Goal: Task Accomplishment & Management: Manage account settings

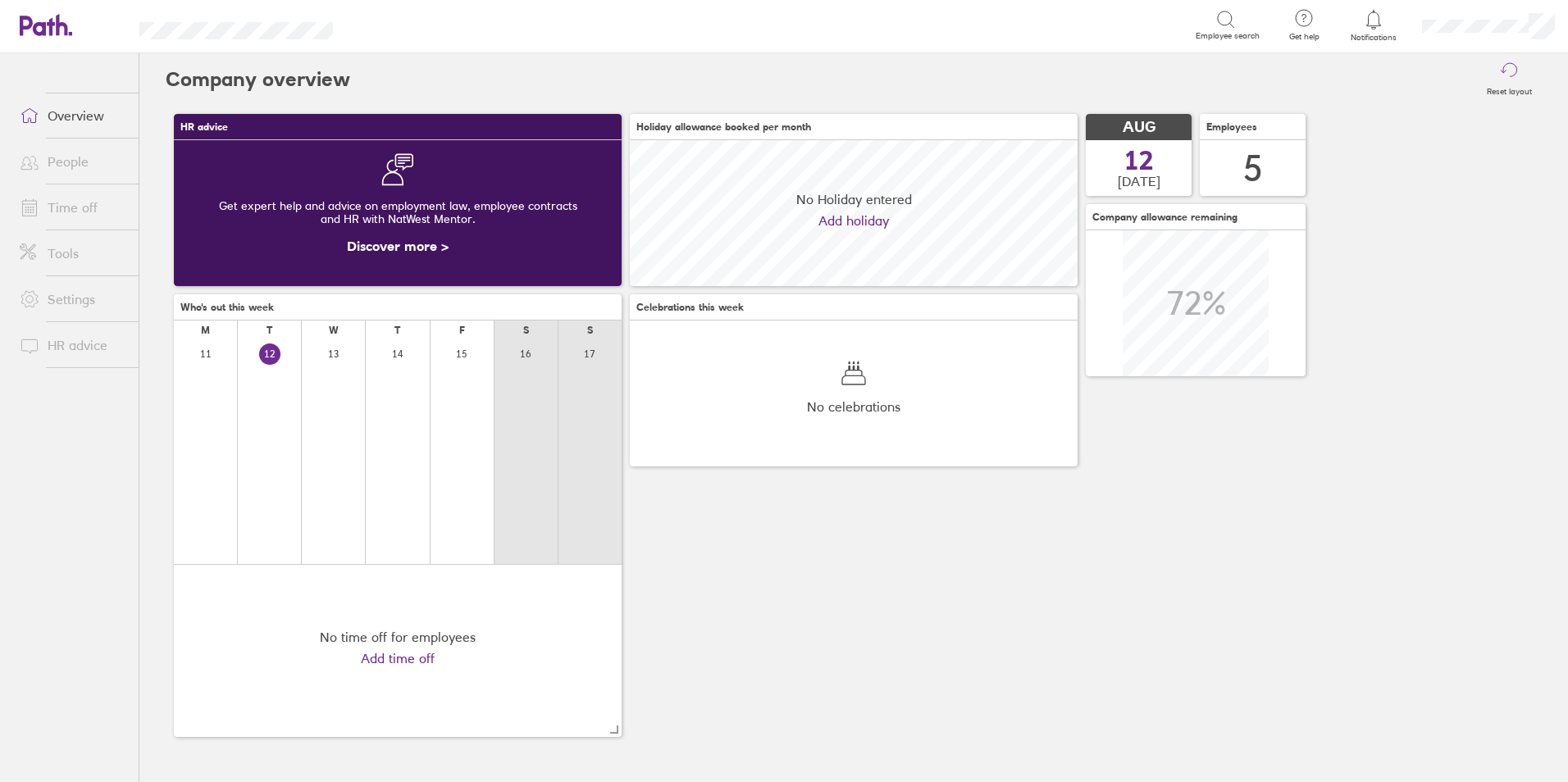
scroll to position [146, 448]
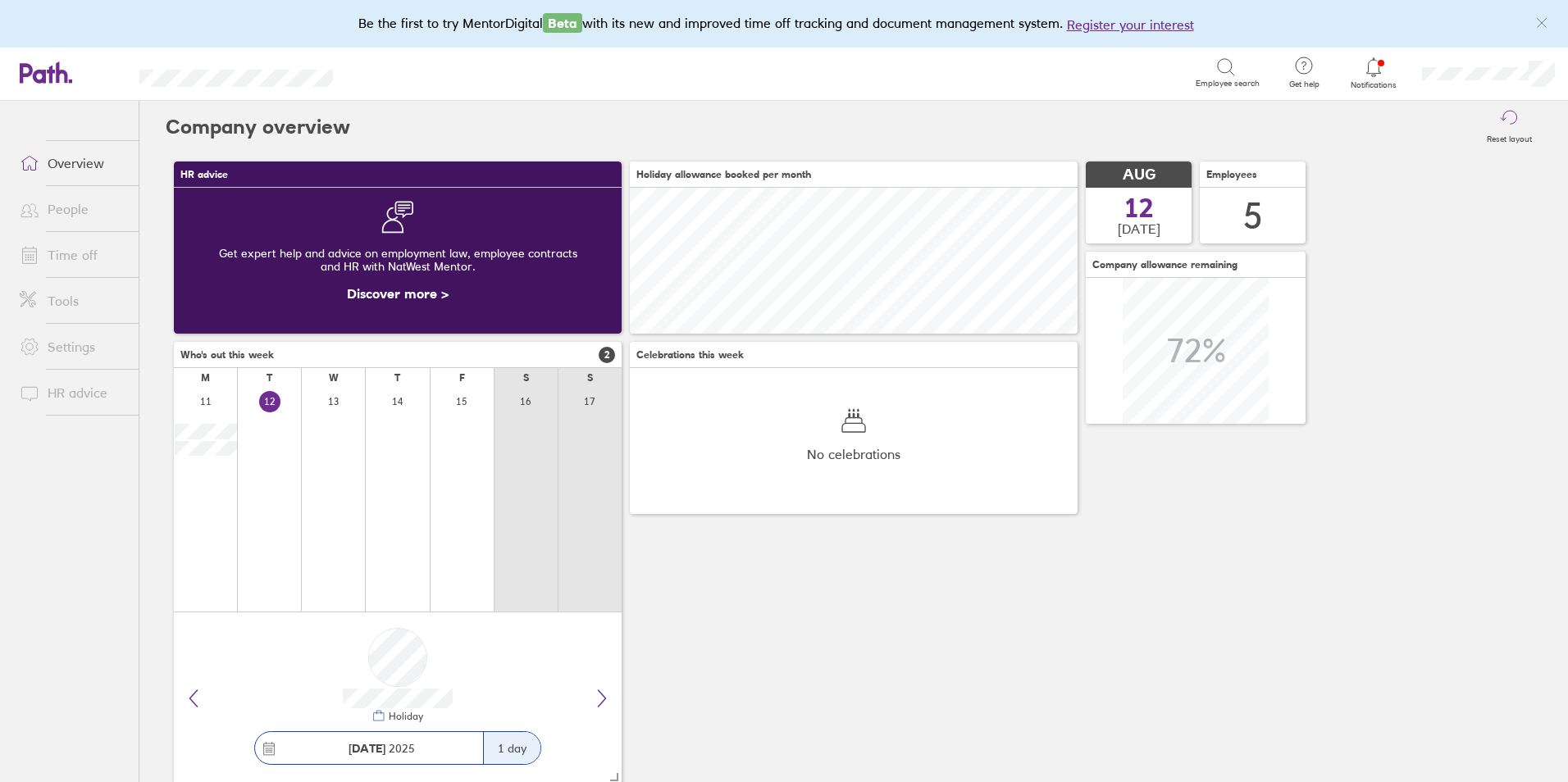
click at [81, 261] on link "Time off" at bounding box center [72, 255] width 132 height 33
